Goal: Task Accomplishment & Management: Manage account settings

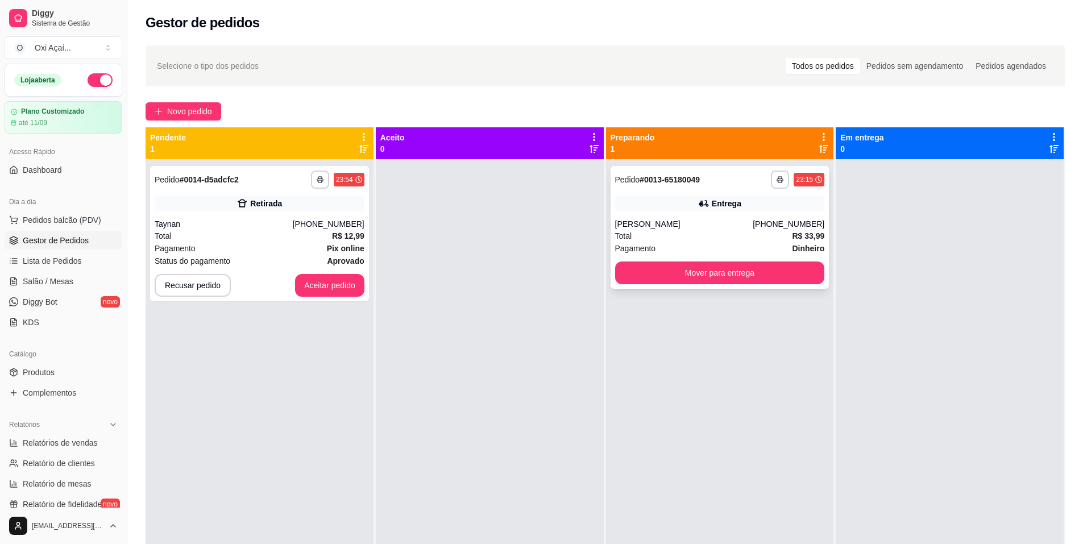
click at [675, 229] on div "[PERSON_NAME]" at bounding box center [684, 223] width 138 height 11
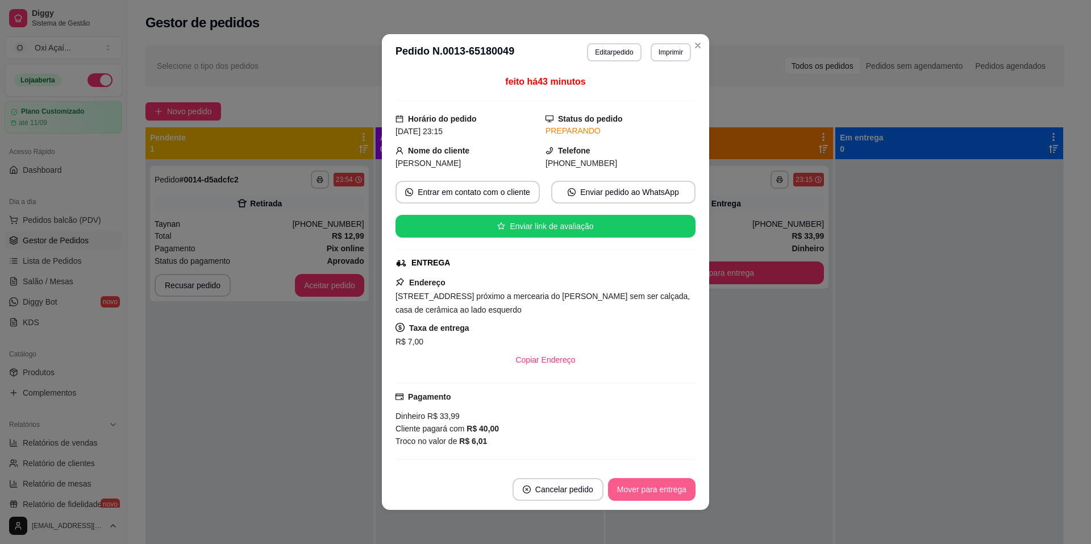
click at [666, 489] on button "Mover para entrega" at bounding box center [652, 489] width 88 height 23
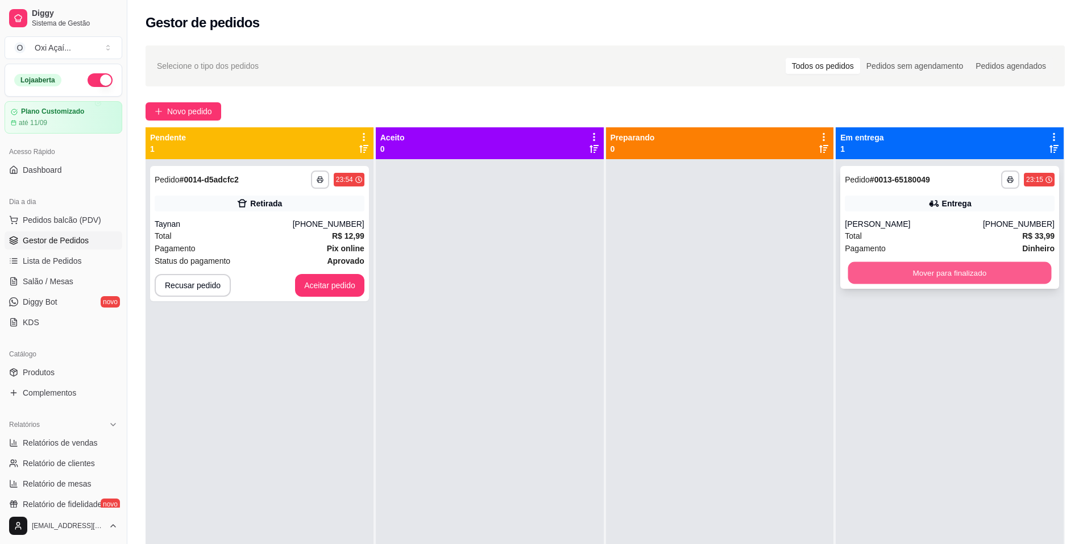
click at [967, 277] on button "Mover para finalizado" at bounding box center [950, 273] width 204 height 22
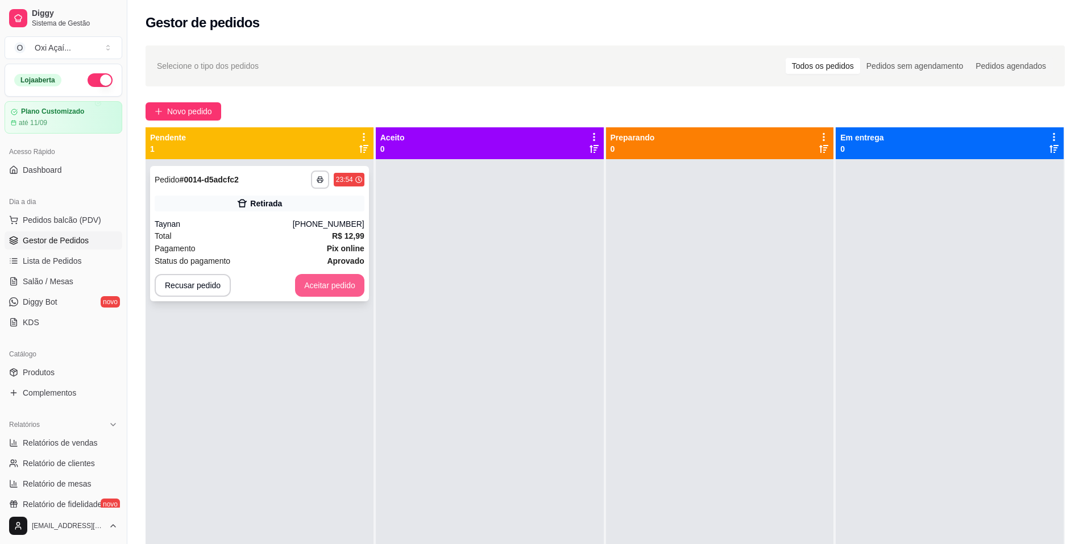
click at [328, 281] on button "Aceitar pedido" at bounding box center [329, 285] width 69 height 23
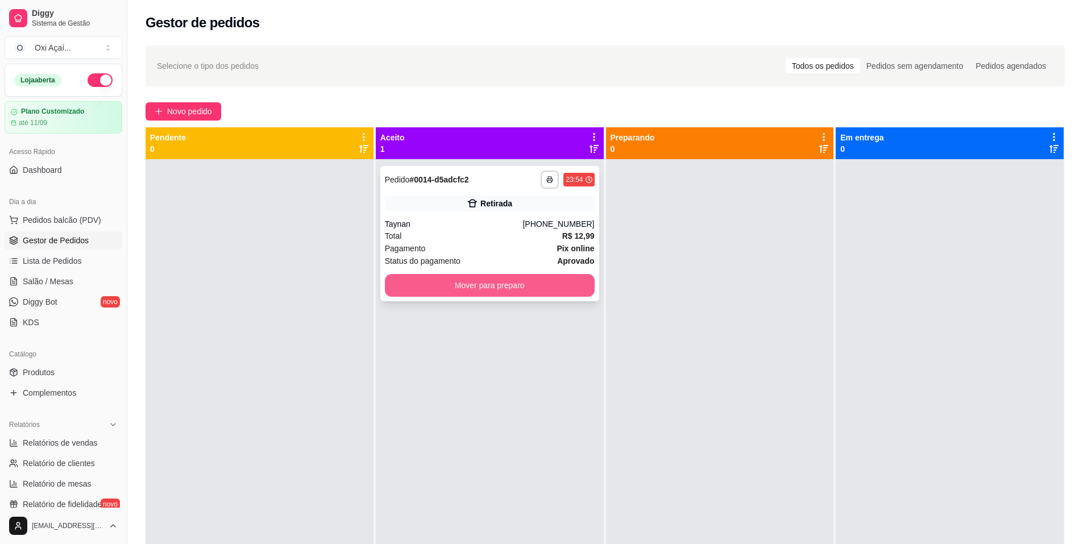
click at [421, 281] on button "Mover para preparo" at bounding box center [490, 285] width 210 height 23
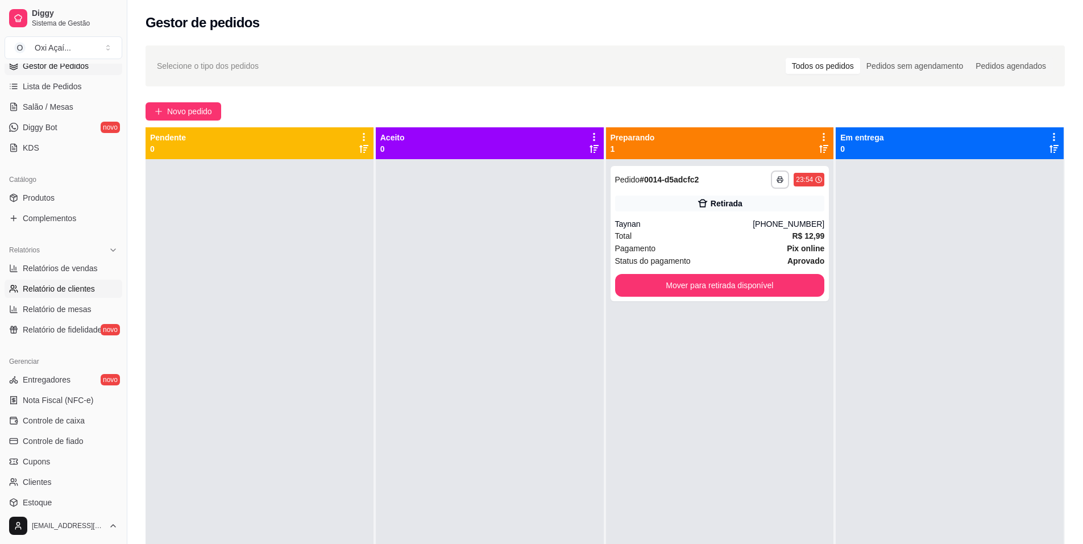
scroll to position [227, 0]
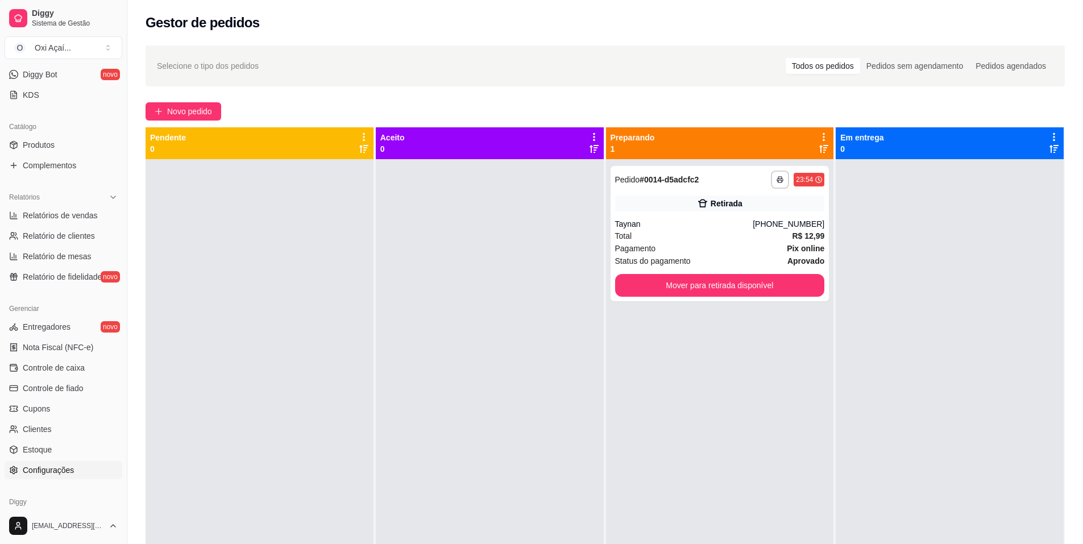
click at [74, 472] on link "Configurações" at bounding box center [64, 470] width 118 height 18
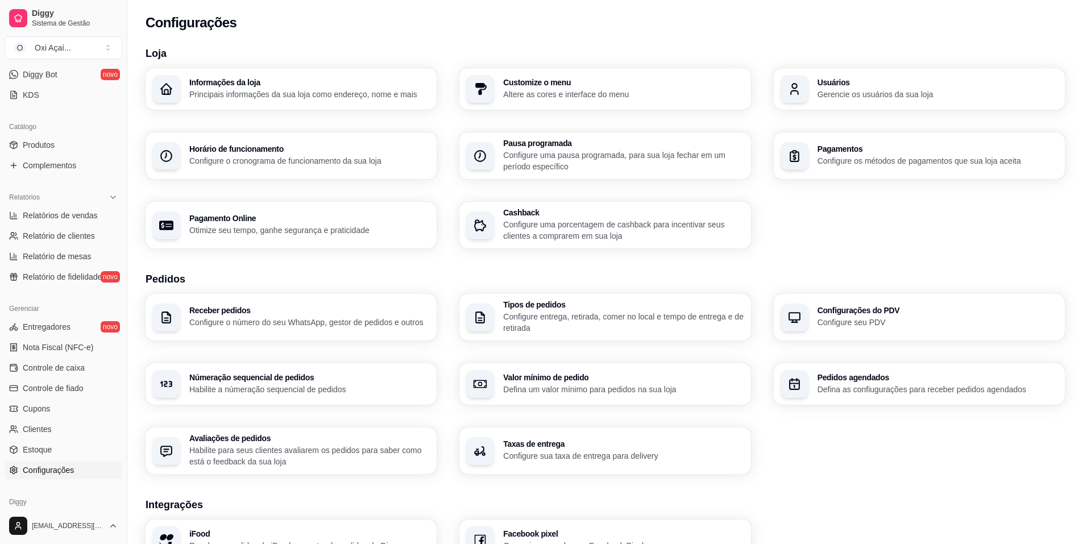
click at [284, 163] on p "Configure o cronograma de funcionamento da sua loja" at bounding box center [309, 160] width 240 height 11
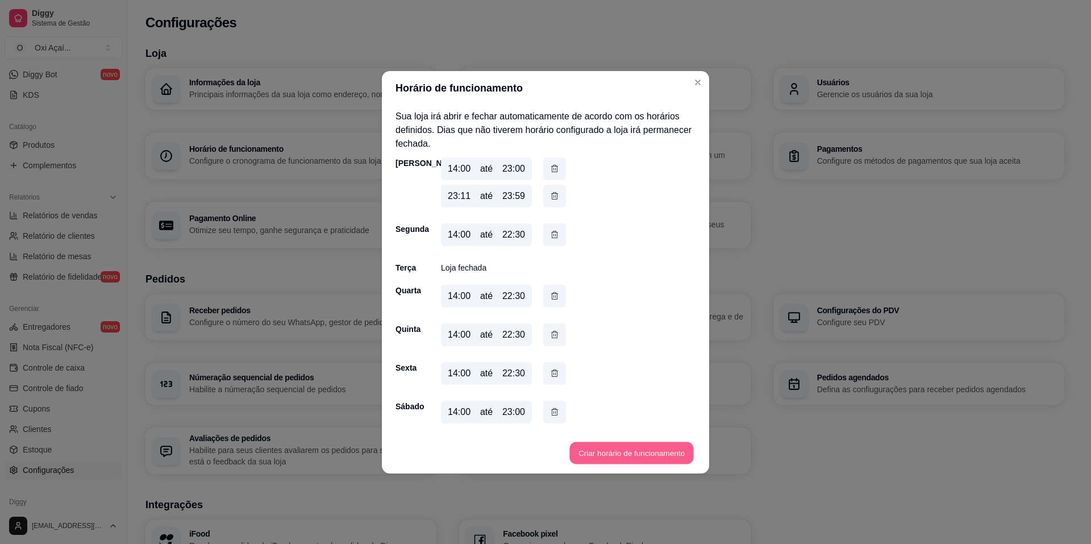
click at [595, 449] on button "Criar horário de funcionamento" at bounding box center [632, 453] width 124 height 22
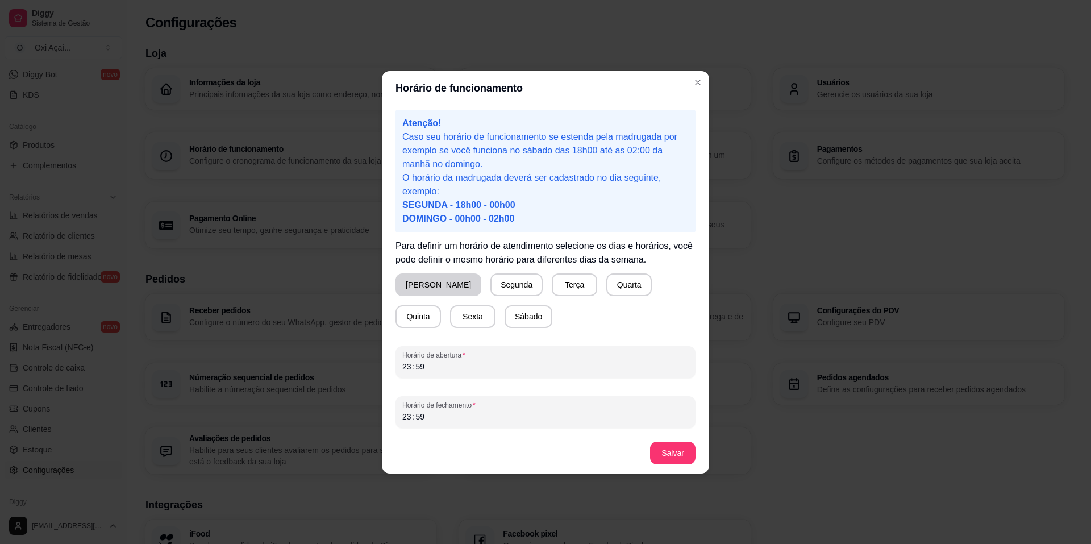
click at [427, 282] on button "[PERSON_NAME]" at bounding box center [439, 284] width 86 height 23
click at [437, 368] on div "23 : 59" at bounding box center [545, 367] width 287 height 14
click at [456, 424] on div "Horário de fechamento 23 : 59" at bounding box center [546, 412] width 300 height 32
click at [412, 419] on div ":" at bounding box center [414, 416] width 5 height 11
click at [666, 451] on button "Salvar" at bounding box center [673, 453] width 44 height 22
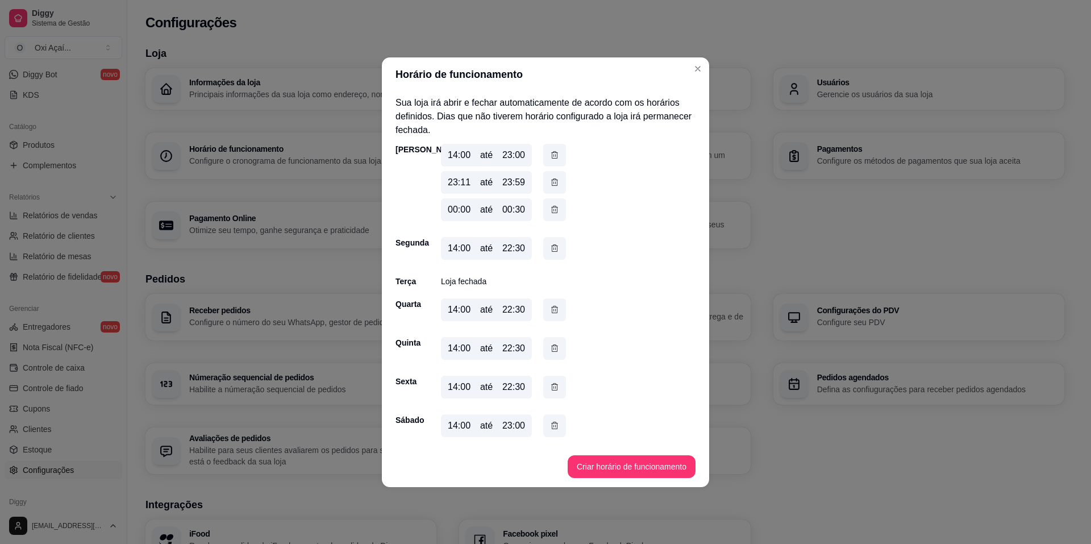
click at [700, 86] on header "Horário de funcionamento" at bounding box center [545, 74] width 327 height 34
click at [558, 183] on icon "button" at bounding box center [554, 182] width 9 height 13
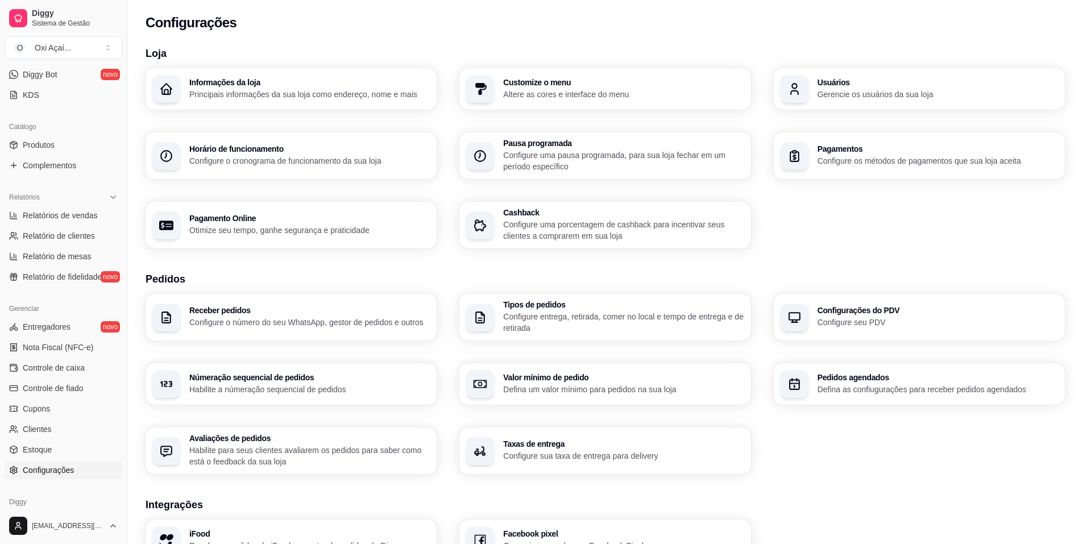
click at [289, 157] on p "Configure o cronograma de funcionamento da sua loja" at bounding box center [309, 160] width 240 height 11
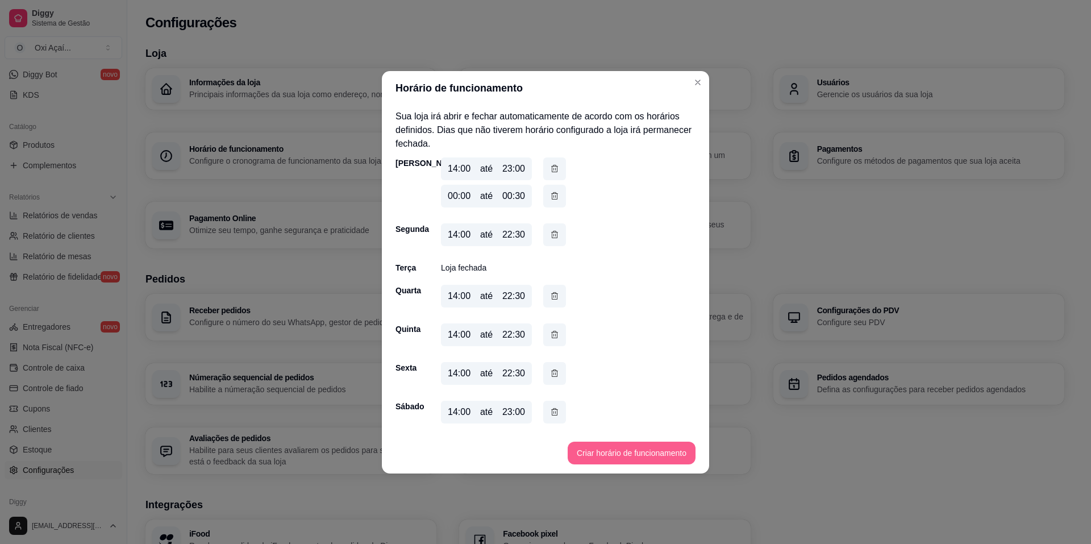
click at [629, 452] on button "Criar horário de funcionamento" at bounding box center [632, 453] width 128 height 23
click at [610, 454] on button "Criar horário de funcionamento" at bounding box center [632, 453] width 128 height 23
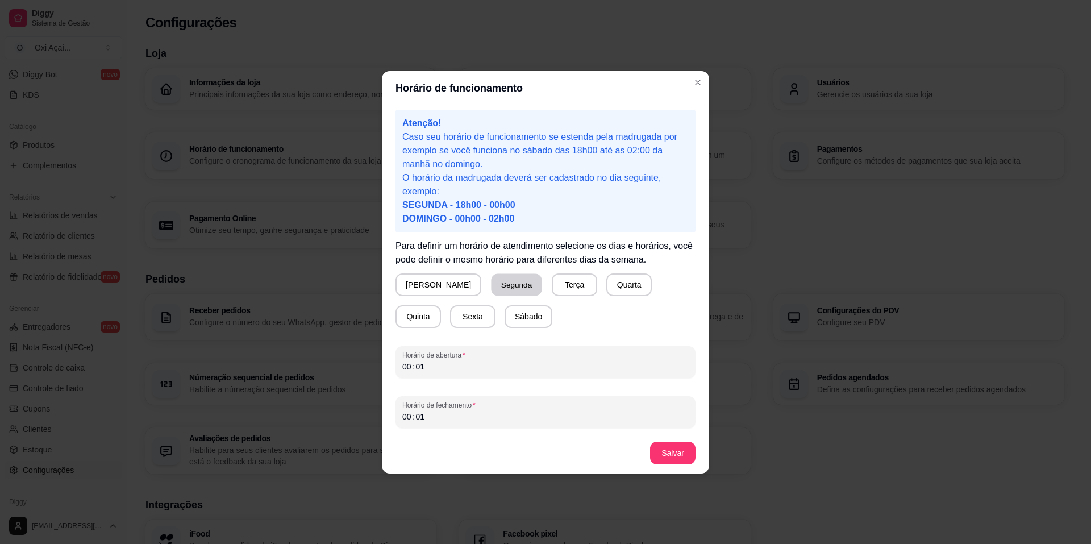
click at [492, 283] on button "Segunda" at bounding box center [517, 284] width 51 height 22
click at [428, 366] on div "00 : 01" at bounding box center [545, 367] width 287 height 14
click at [422, 422] on div "01" at bounding box center [419, 416] width 11 height 11
click at [678, 460] on button "Salvar" at bounding box center [672, 453] width 45 height 23
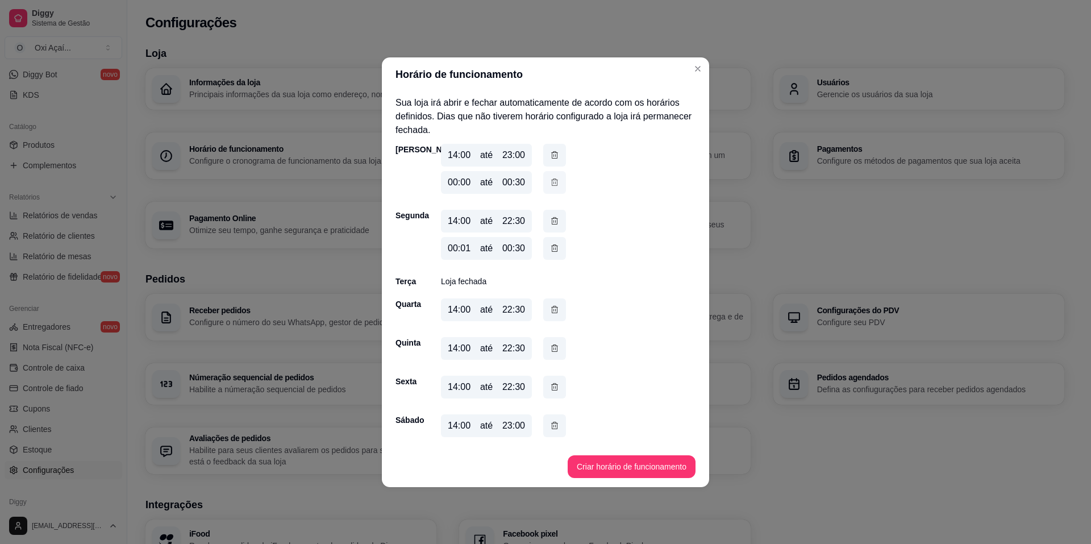
click at [553, 185] on icon "button" at bounding box center [554, 182] width 9 height 13
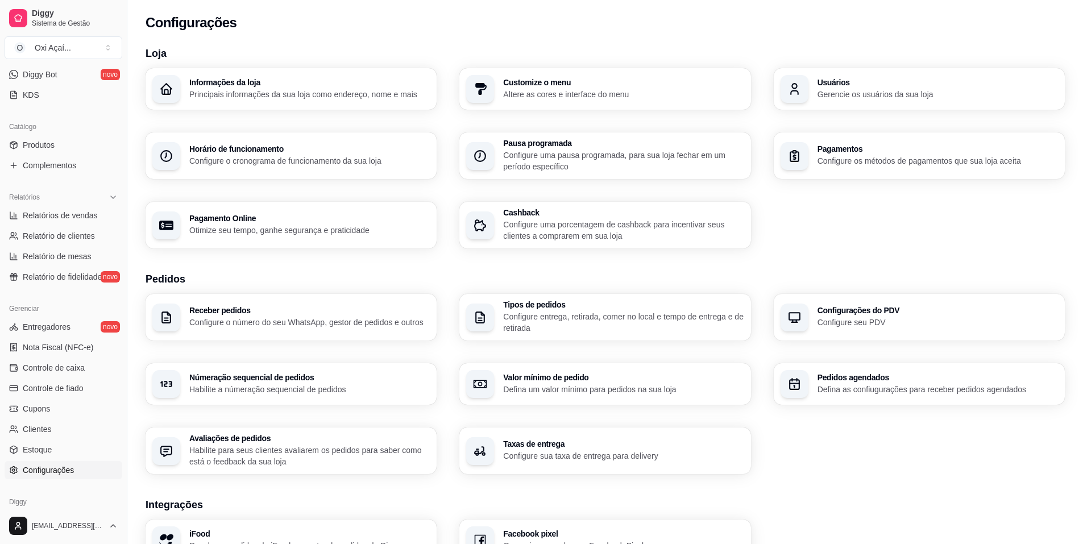
click at [500, 31] on div "Configurações" at bounding box center [605, 19] width 956 height 39
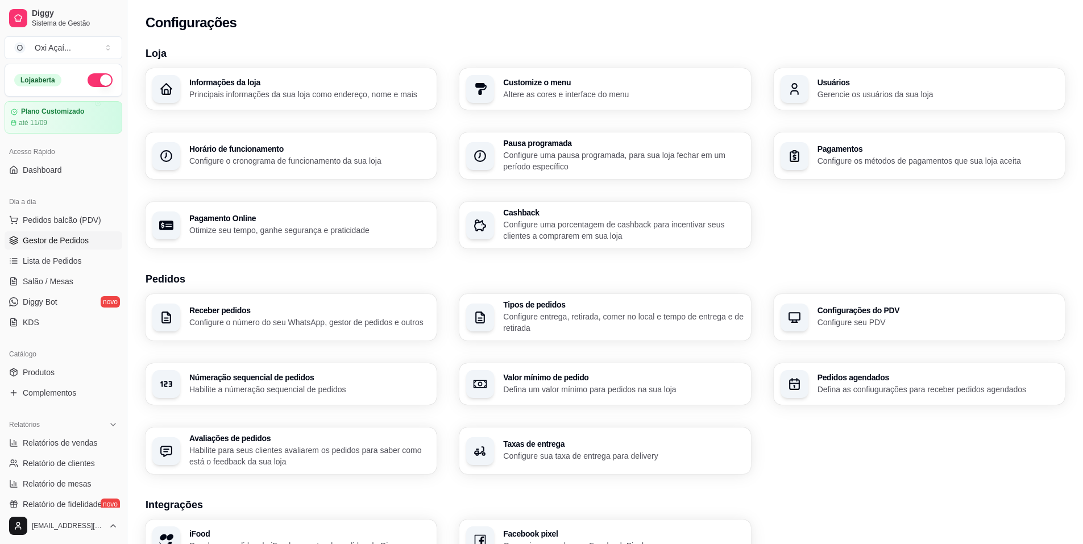
click at [67, 246] on span "Gestor de Pedidos" at bounding box center [56, 240] width 66 height 11
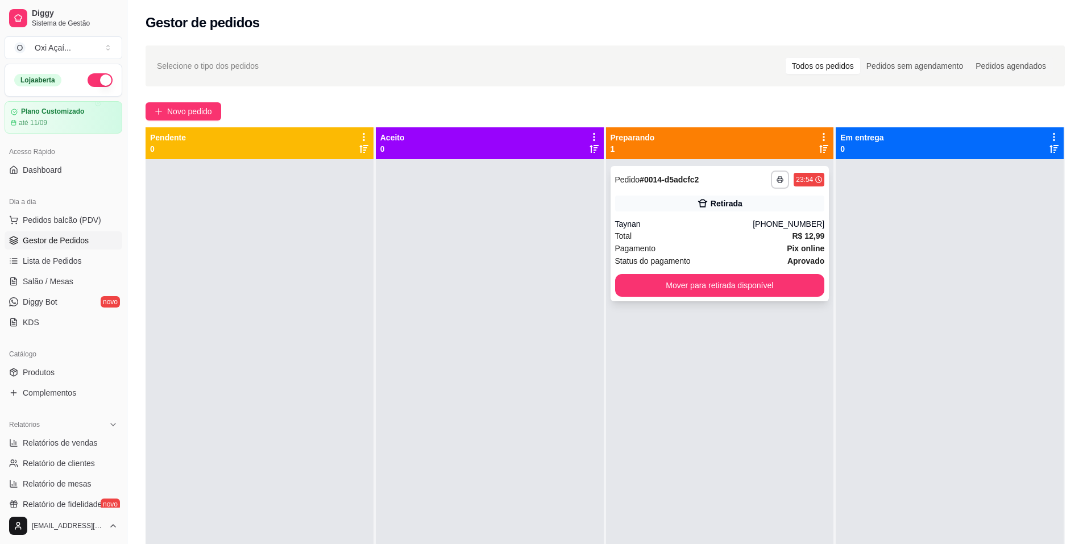
click at [637, 297] on div "**********" at bounding box center [720, 233] width 219 height 135
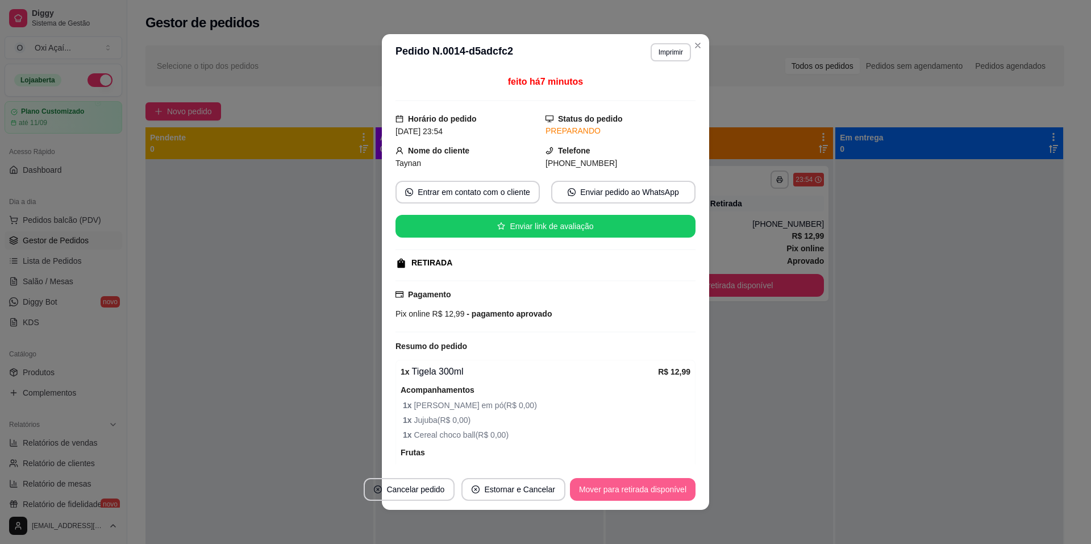
click at [662, 493] on button "Mover para retirada disponível" at bounding box center [633, 489] width 126 height 23
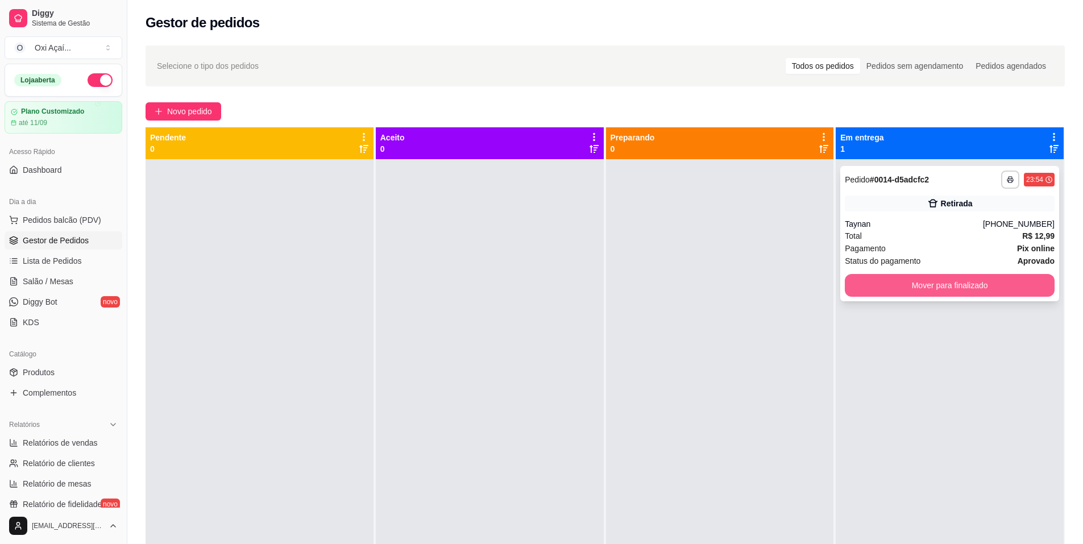
click at [988, 284] on button "Mover para finalizado" at bounding box center [950, 285] width 210 height 23
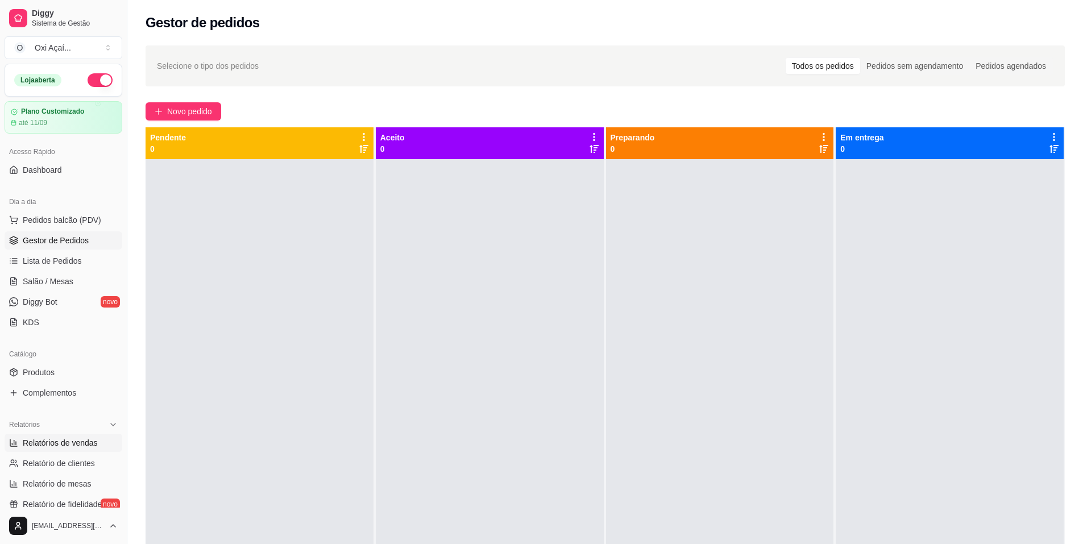
click at [88, 448] on span "Relatórios de vendas" at bounding box center [60, 442] width 75 height 11
select select "ALL"
select select "0"
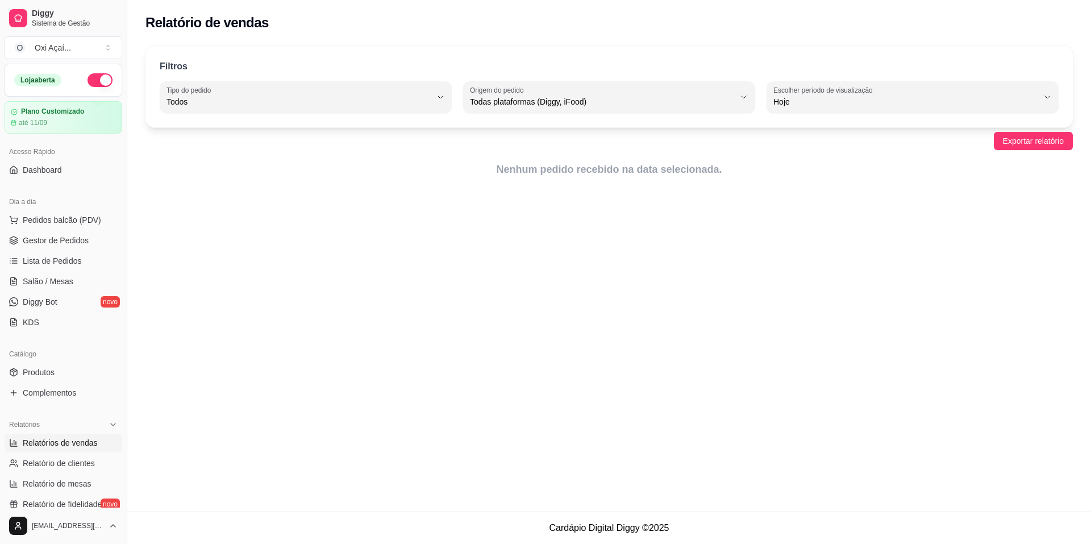
click at [819, 107] on span "Hoje" at bounding box center [906, 101] width 265 height 11
click at [813, 150] on span "Ontem" at bounding box center [908, 147] width 252 height 11
type input "1"
select select "1"
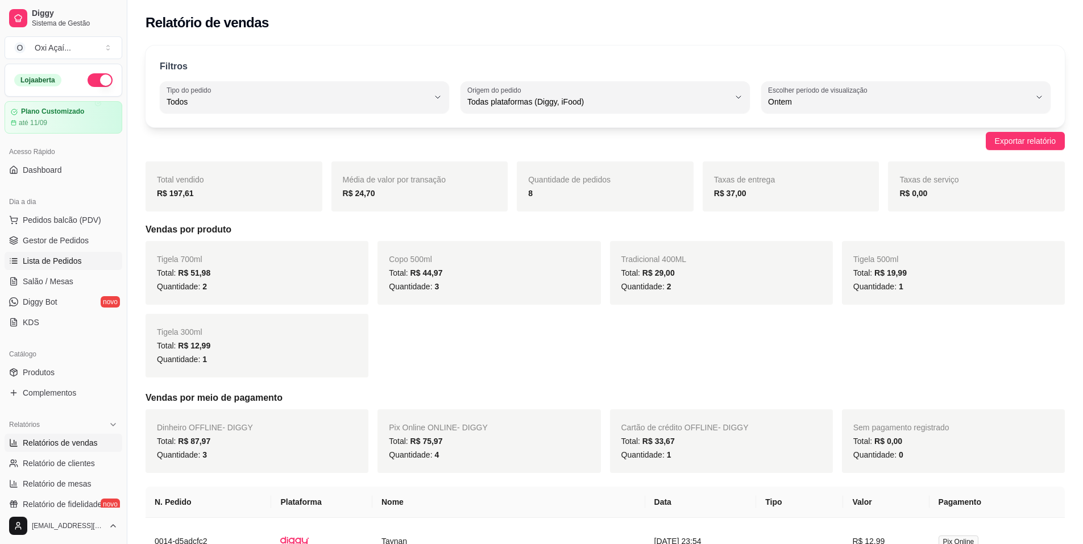
click at [69, 263] on span "Lista de Pedidos" at bounding box center [52, 260] width 59 height 11
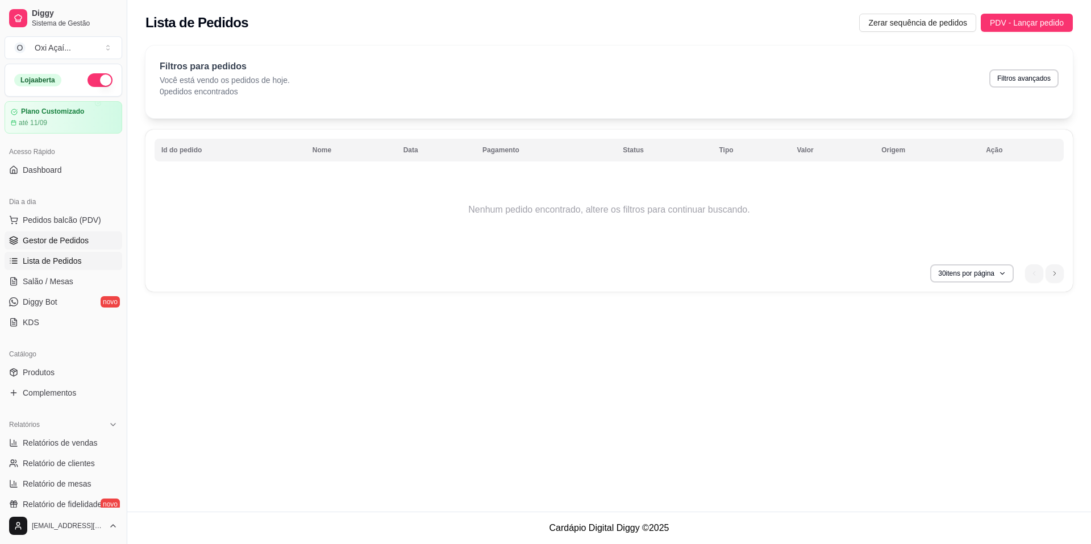
click at [63, 249] on link "Gestor de Pedidos" at bounding box center [64, 240] width 118 height 18
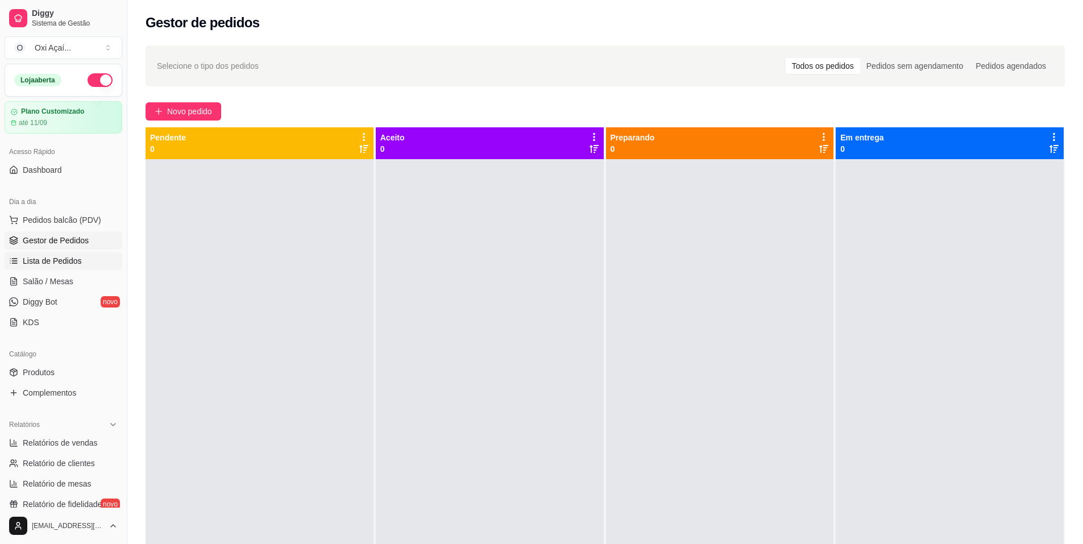
click at [52, 265] on span "Lista de Pedidos" at bounding box center [52, 260] width 59 height 11
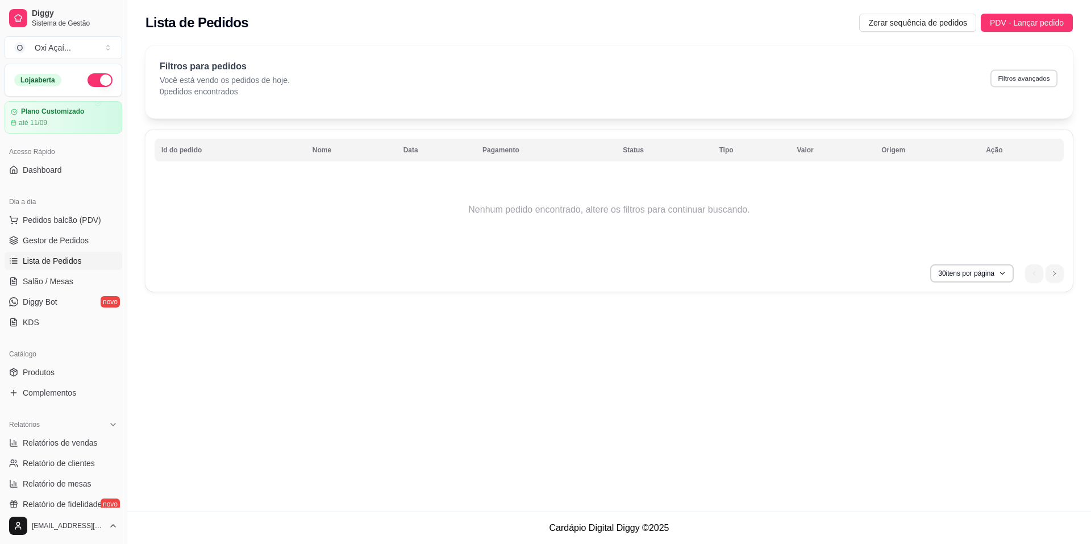
click at [1022, 84] on button "Filtros avançados" at bounding box center [1024, 78] width 67 height 18
select select "0"
